Goal: Subscribe to service/newsletter

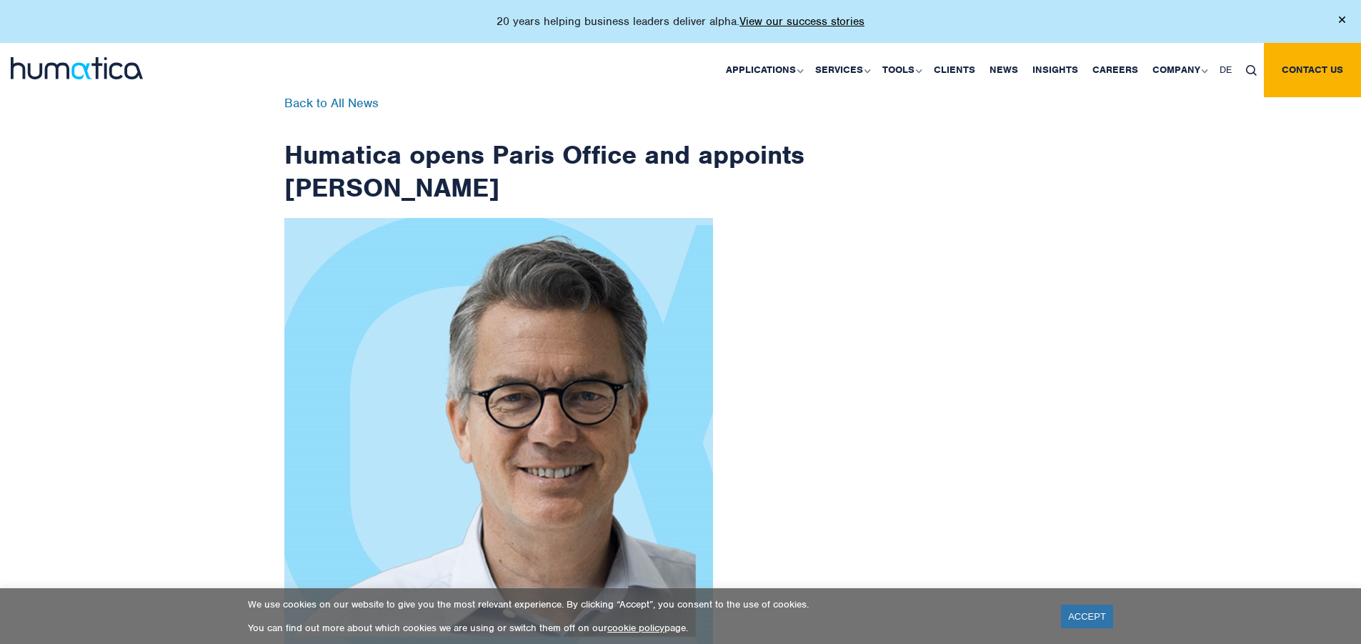
scroll to position [2280, 0]
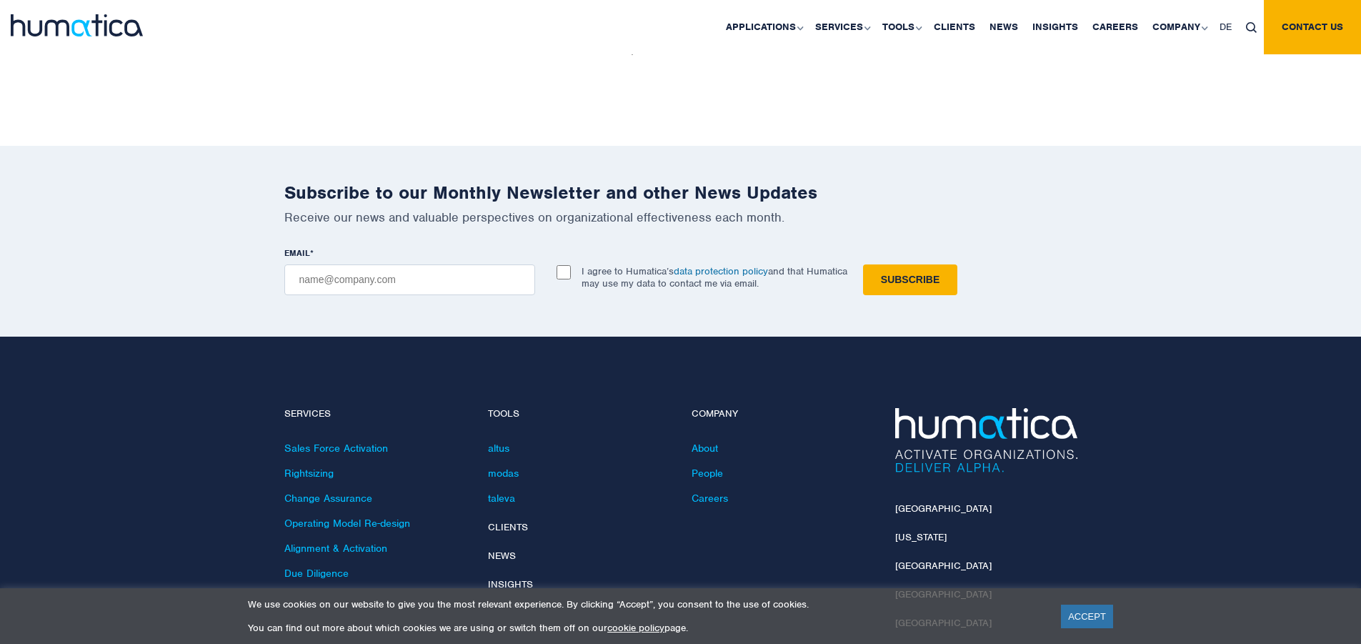
checkbox input "true"
type input "[EMAIL_ADDRESS][DOMAIN_NAME]"
click at [863, 264] on input "Subscribe" at bounding box center [910, 279] width 94 height 31
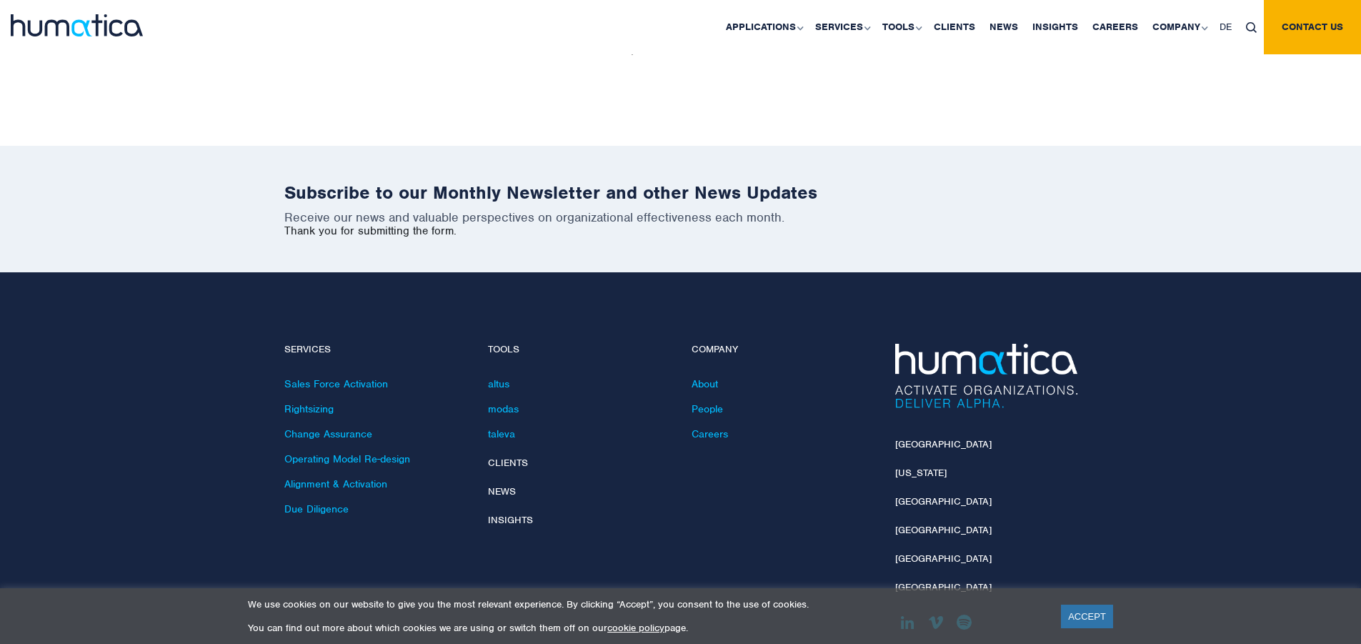
scroll to position [2216, 0]
